Goal: Information Seeking & Learning: Compare options

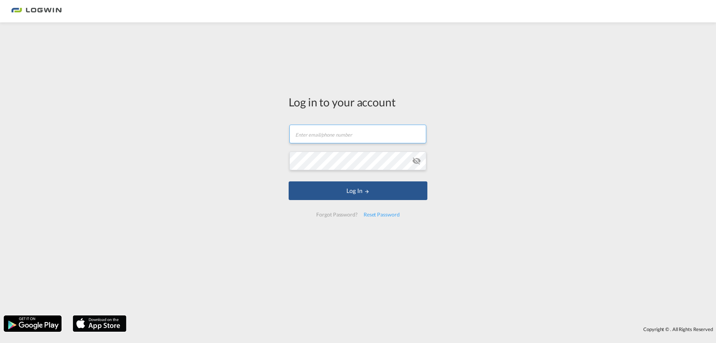
click at [344, 136] on input "text" at bounding box center [357, 134] width 137 height 19
type input "[PERSON_NAME][EMAIL_ADDRESS][PERSON_NAME][DOMAIN_NAME]"
click at [289, 181] on button "Log In" at bounding box center [358, 190] width 139 height 19
click at [418, 162] on md-icon "icon-eye-off" at bounding box center [416, 160] width 9 height 9
click at [241, 159] on div "Log in to your account [PERSON_NAME][EMAIL_ADDRESS][PERSON_NAME][DOMAIN_NAME] L…" at bounding box center [358, 168] width 716 height 285
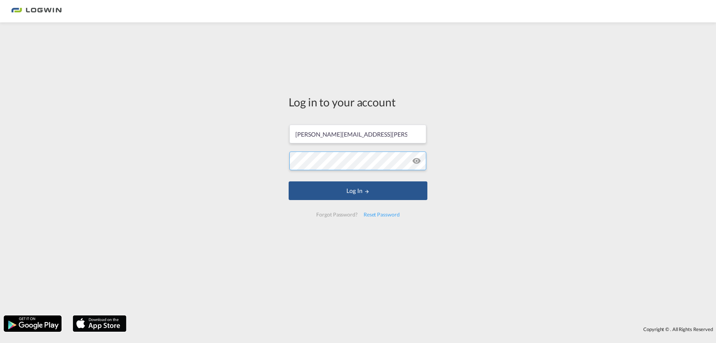
click at [289, 181] on button "Log In" at bounding box center [358, 190] width 139 height 19
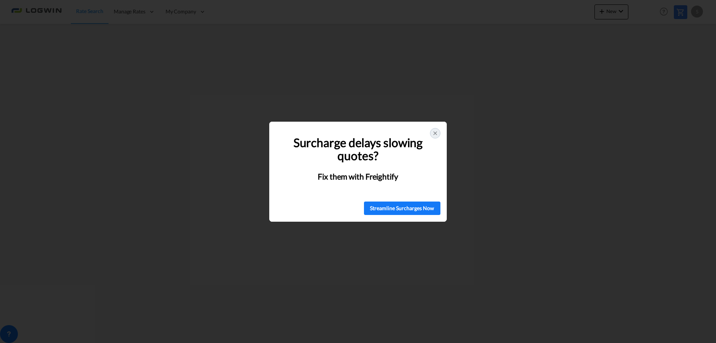
click at [438, 135] on div at bounding box center [435, 133] width 10 height 10
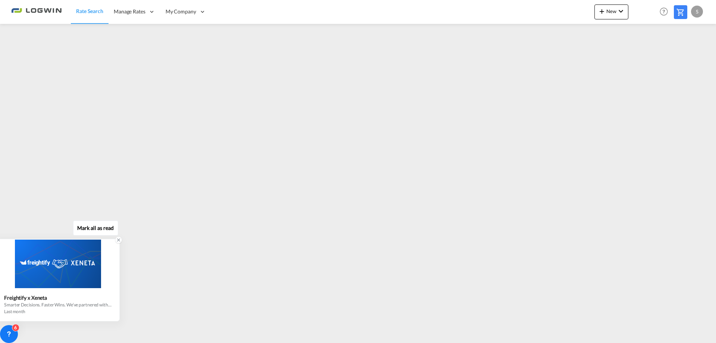
click at [120, 241] on icon at bounding box center [118, 239] width 5 height 5
